Goal: Information Seeking & Learning: Learn about a topic

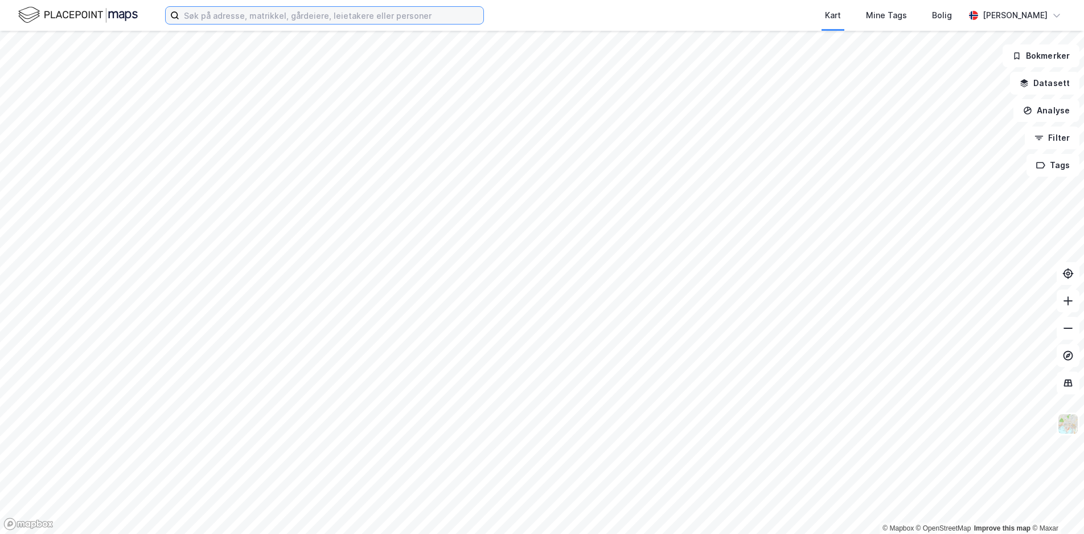
click at [199, 18] on input at bounding box center [331, 15] width 304 height 17
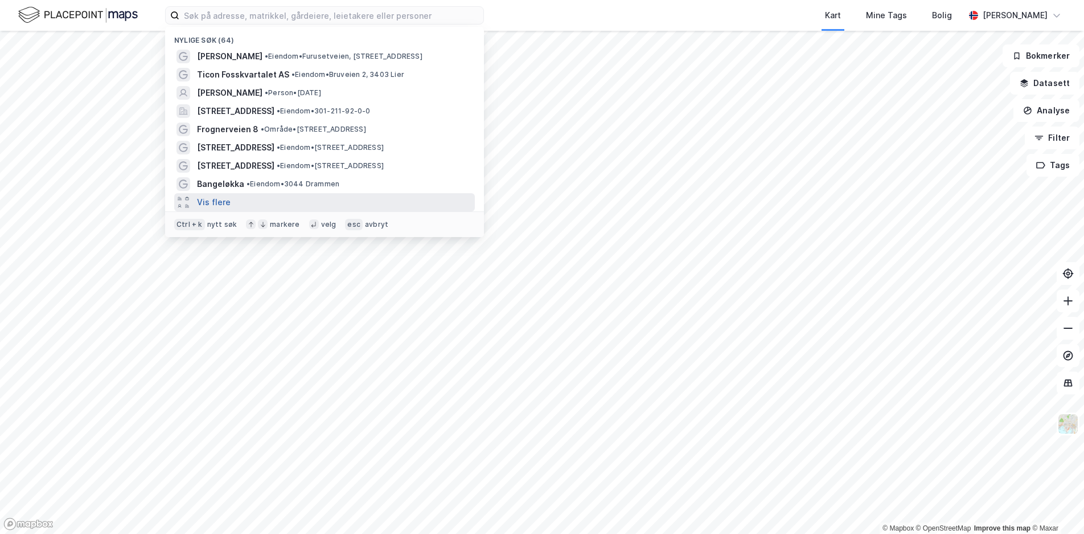
click at [223, 203] on button "Vis flere" at bounding box center [214, 202] width 34 height 14
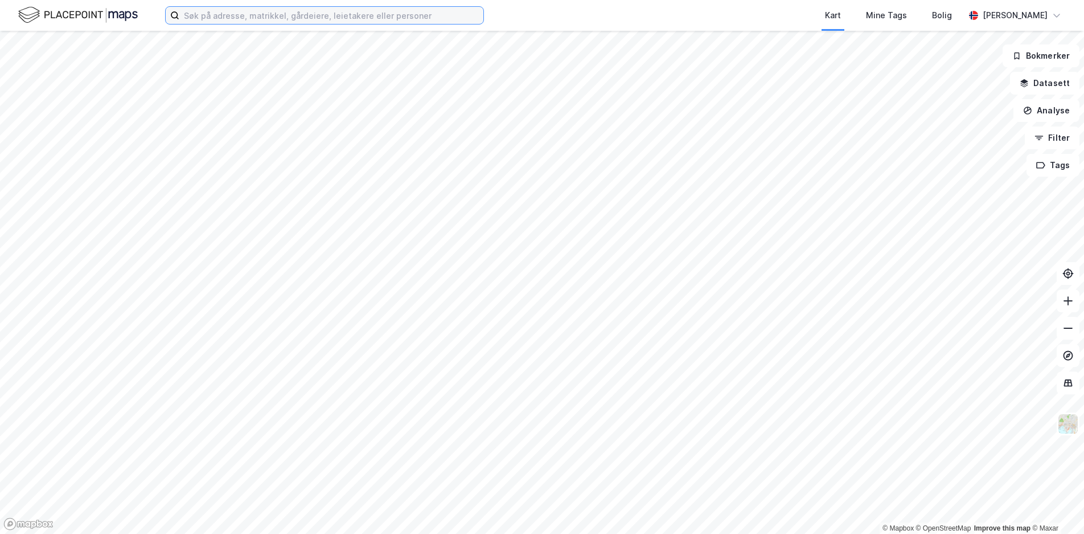
click at [214, 18] on input at bounding box center [331, 15] width 304 height 17
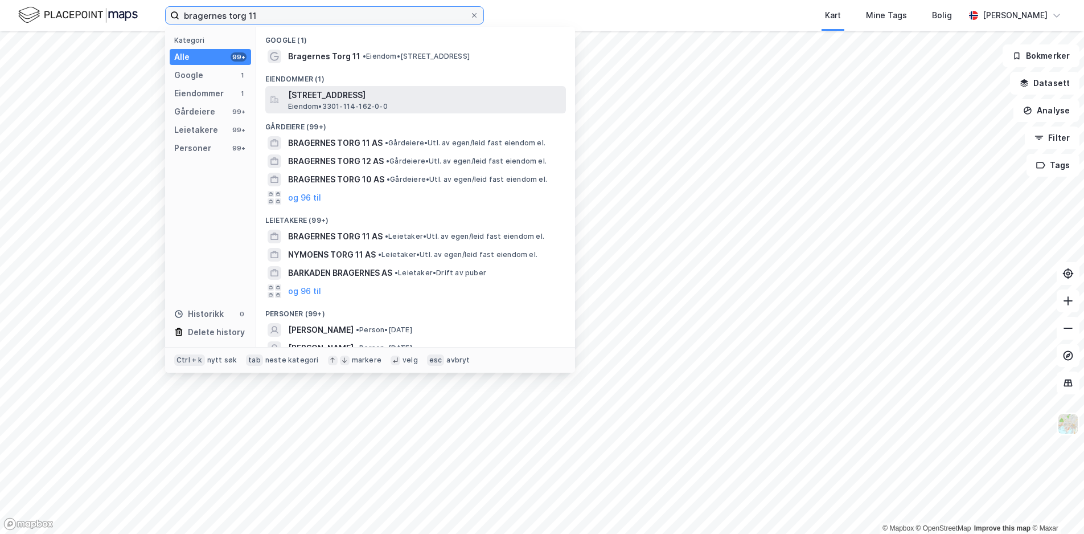
type input "bragernes torg 11"
click at [308, 96] on span "[STREET_ADDRESS]" at bounding box center [424, 95] width 273 height 14
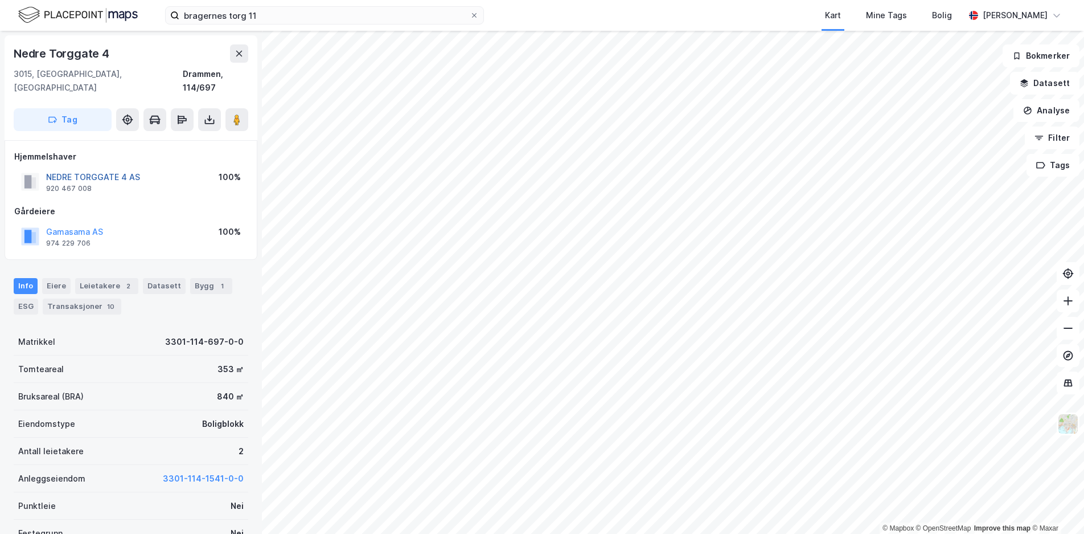
click at [0, 0] on button "NEDRE TORGGATE 4 AS" at bounding box center [0, 0] width 0 height 0
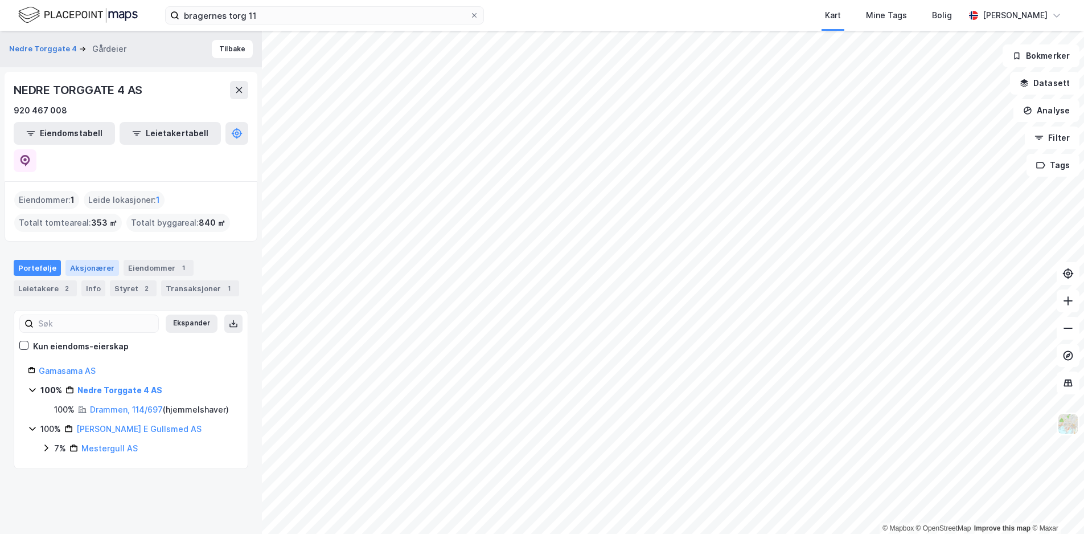
click at [87, 260] on div "Aksjonærer" at bounding box center [92, 268] width 54 height 16
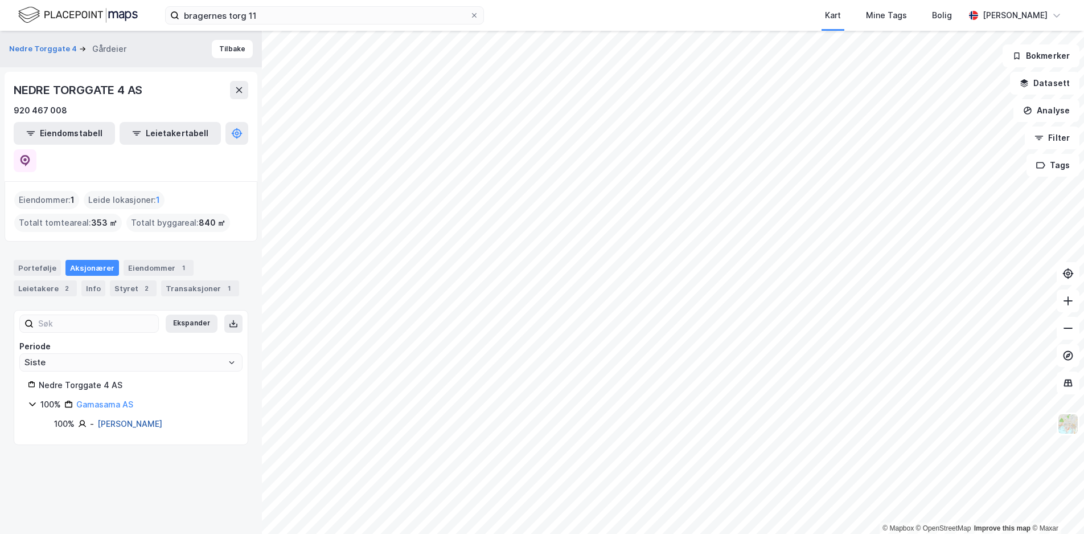
click at [110, 419] on link "[PERSON_NAME]" at bounding box center [129, 424] width 65 height 10
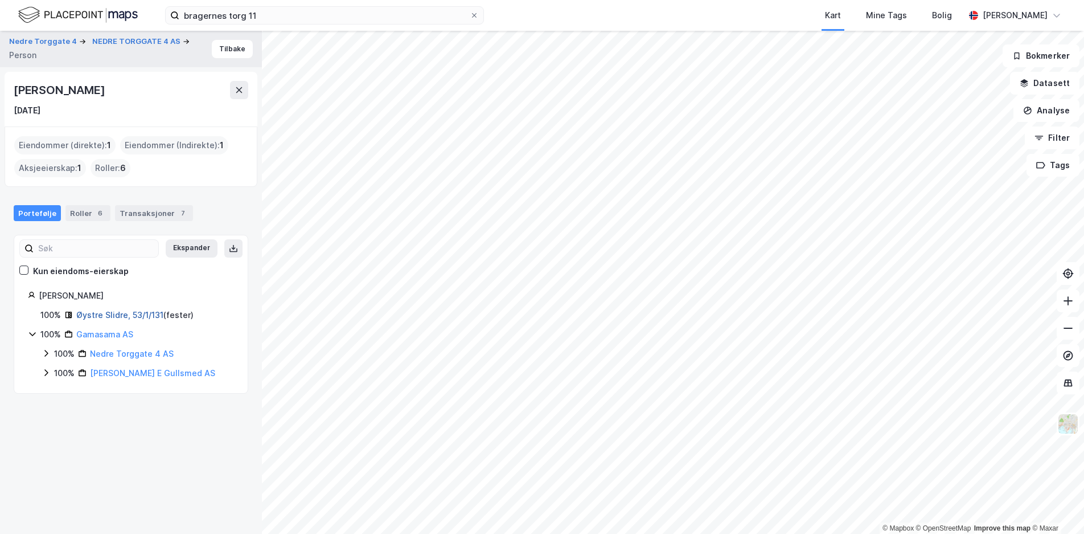
click at [112, 316] on link "Øystre Slidre, 53/1/131" at bounding box center [119, 315] width 87 height 10
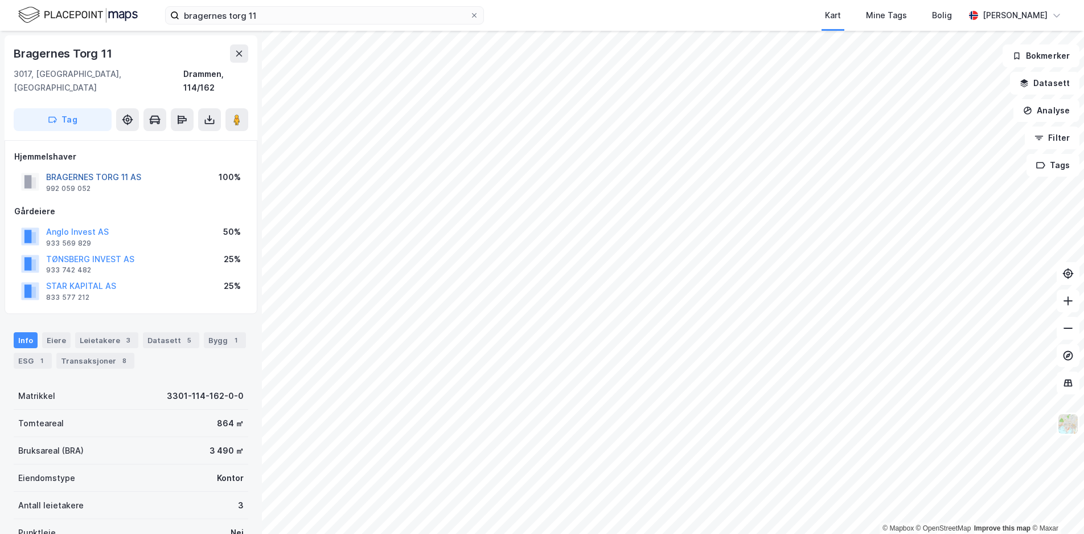
click at [0, 0] on button "BRAGERNES TORG 11 AS" at bounding box center [0, 0] width 0 height 0
click at [51, 332] on div "Eiere" at bounding box center [56, 340] width 28 height 16
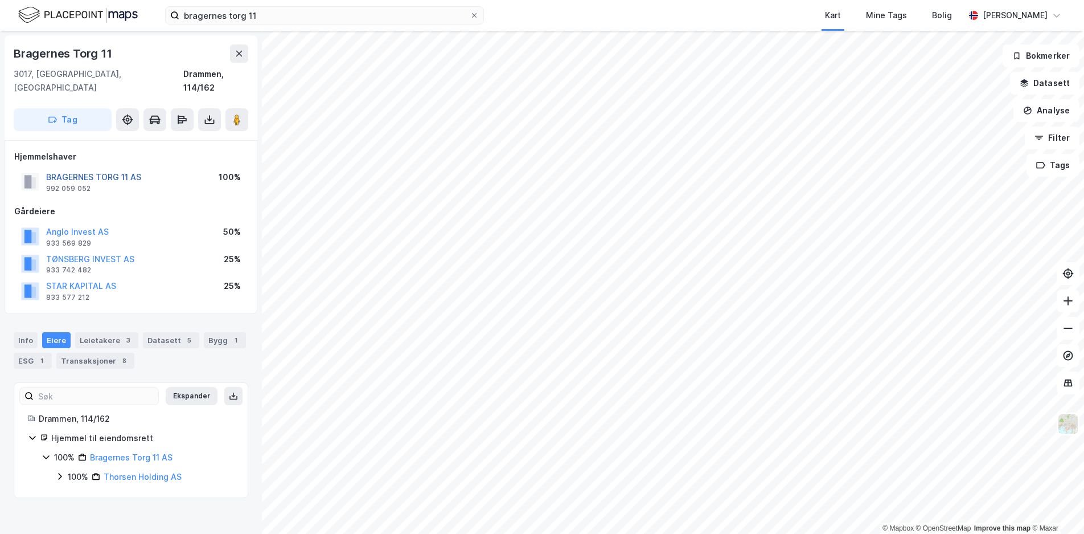
click at [0, 0] on button "BRAGERNES TORG 11 AS" at bounding box center [0, 0] width 0 height 0
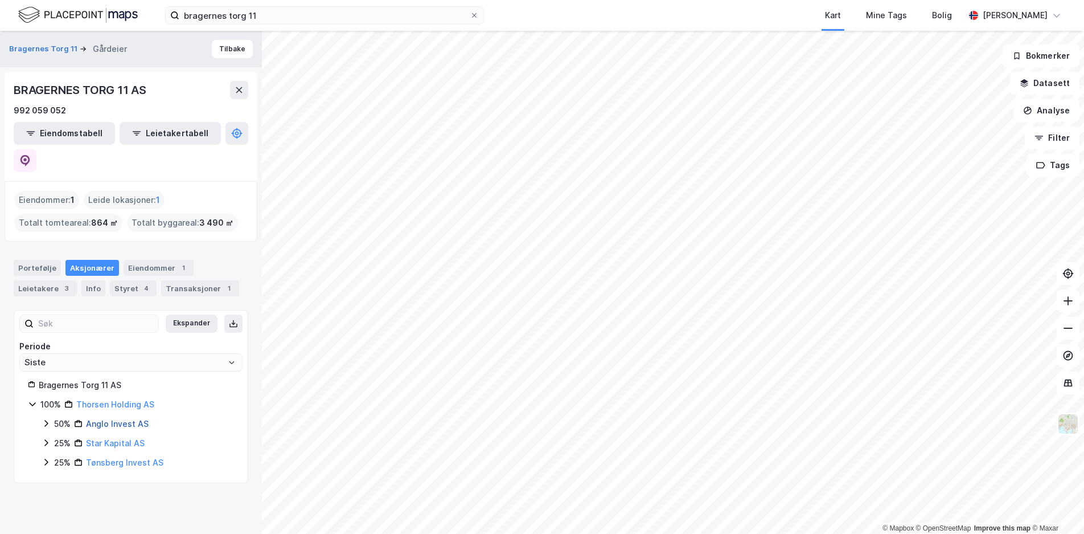
click at [104, 419] on link "Anglo Invest AS" at bounding box center [117, 424] width 63 height 10
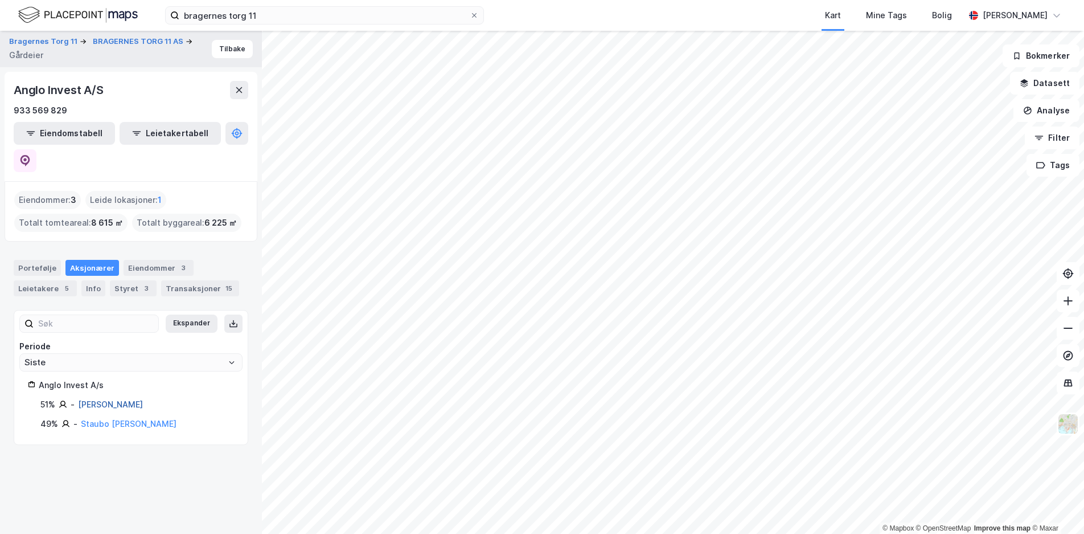
click at [88, 399] on link "[PERSON_NAME]" at bounding box center [110, 404] width 65 height 10
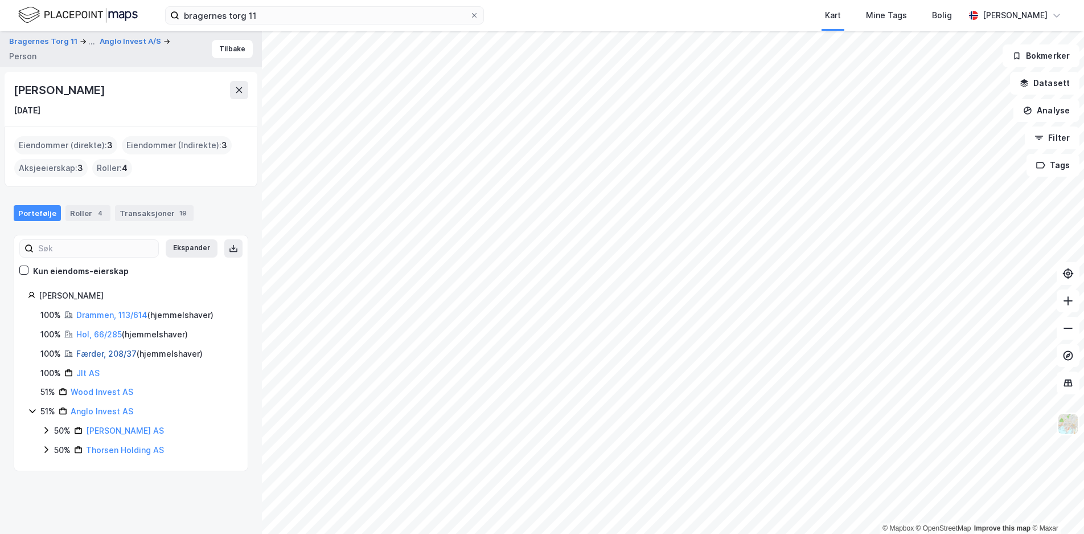
click at [93, 353] on link "Færder, 208/37" at bounding box center [106, 354] width 60 height 10
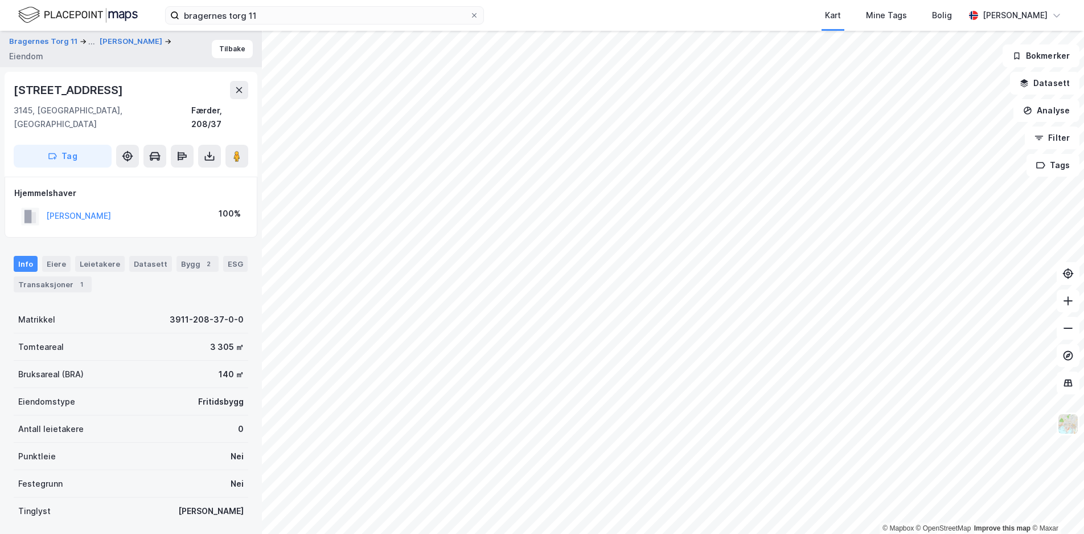
scroll to position [2, 0]
